Goal: Find specific page/section: Find specific page/section

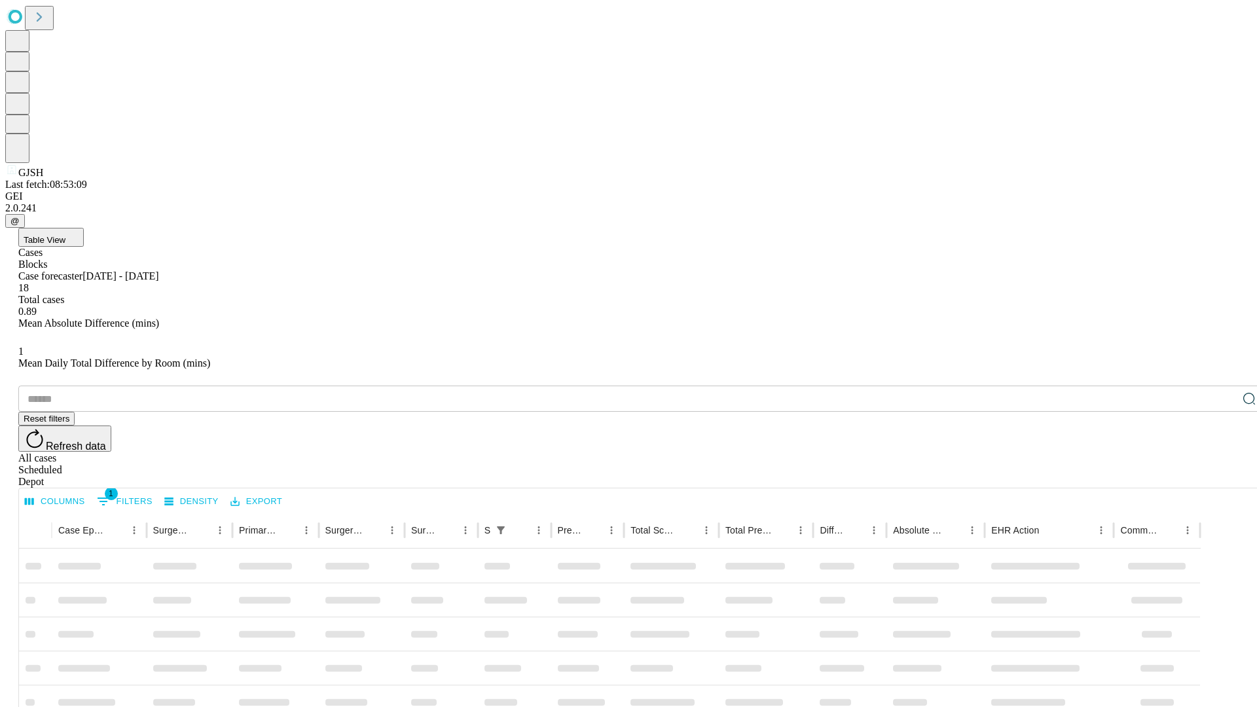
click at [1223, 476] on div "Depot" at bounding box center [641, 482] width 1247 height 12
